Goal: Check status: Verify the current state of an ongoing process or item

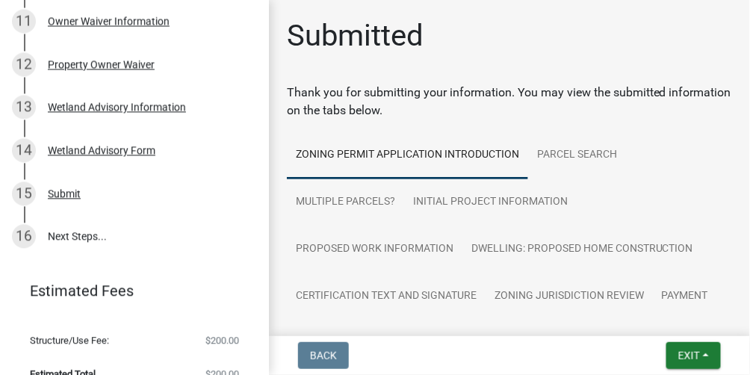
scroll to position [660, 0]
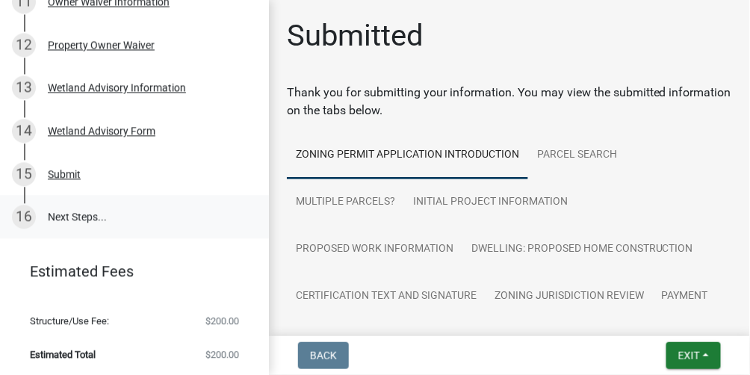
click at [72, 209] on link "16 Next Steps..." at bounding box center [134, 216] width 269 height 43
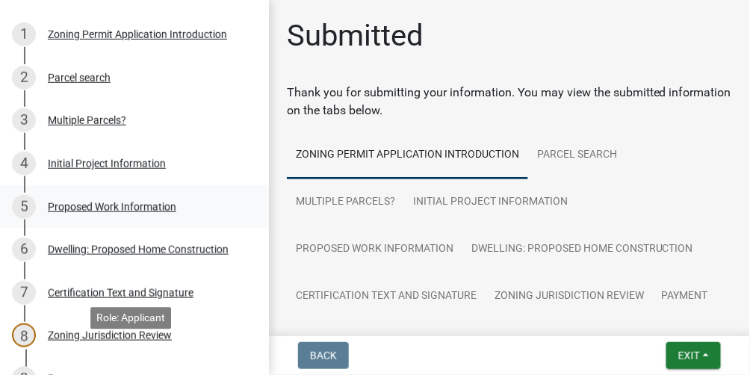
scroll to position [0, 0]
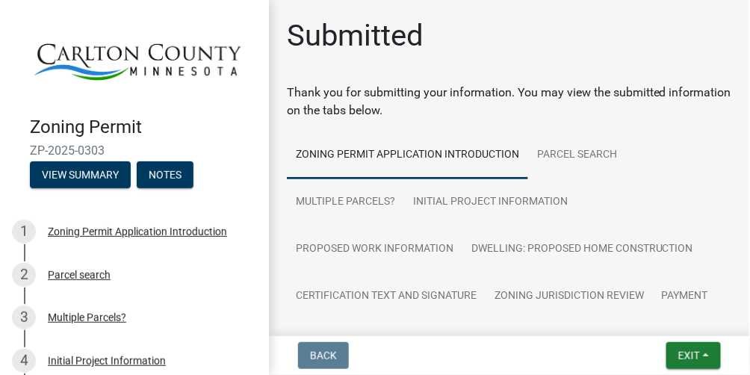
click at [143, 55] on img at bounding box center [137, 58] width 215 height 85
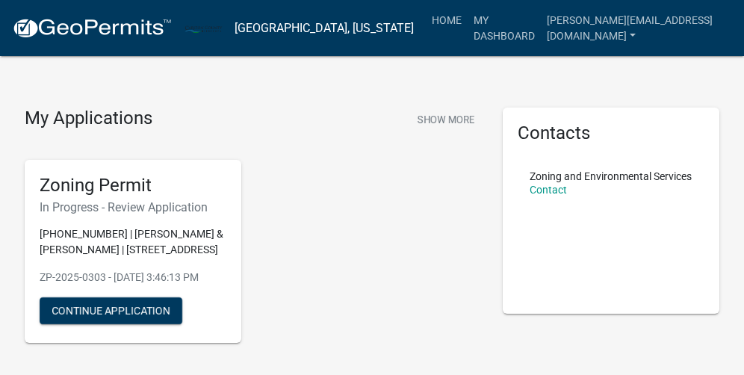
click at [563, 196] on link "Contact" at bounding box center [548, 190] width 37 height 12
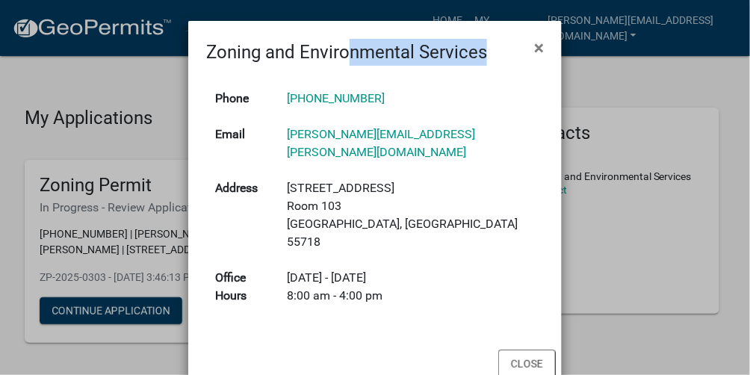
drag, startPoint x: 377, startPoint y: 30, endPoint x: 474, endPoint y: 37, distance: 98.1
click at [474, 37] on div "Zoning and Environmental Services ×" at bounding box center [375, 43] width 374 height 45
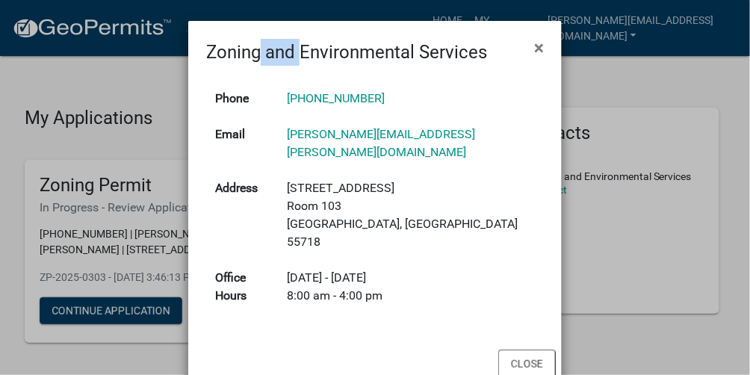
drag, startPoint x: 254, startPoint y: 26, endPoint x: 293, endPoint y: 35, distance: 39.9
click at [293, 35] on div "Zoning and Environmental Services ×" at bounding box center [375, 43] width 374 height 45
click at [542, 48] on span "×" at bounding box center [539, 47] width 10 height 21
